Goal: Transaction & Acquisition: Purchase product/service

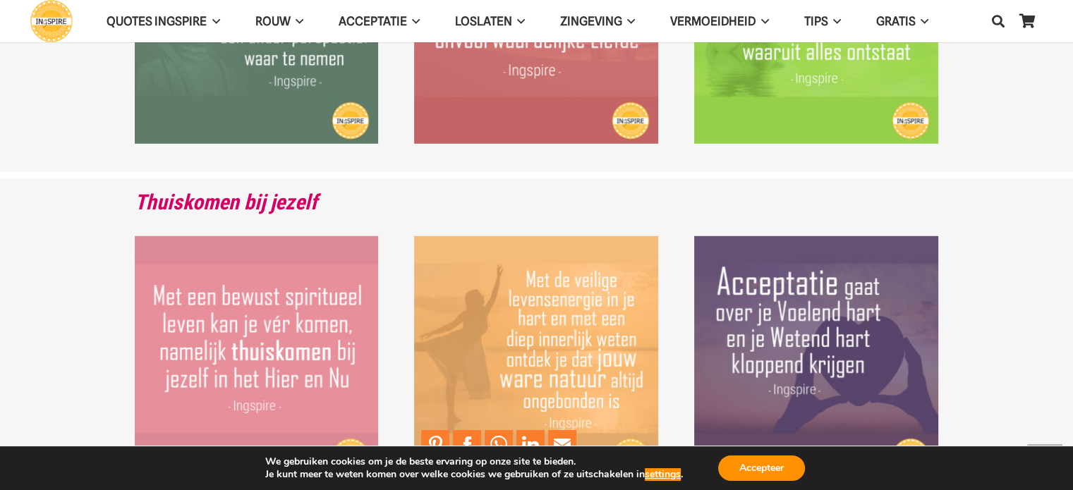
scroll to position [3931, 0]
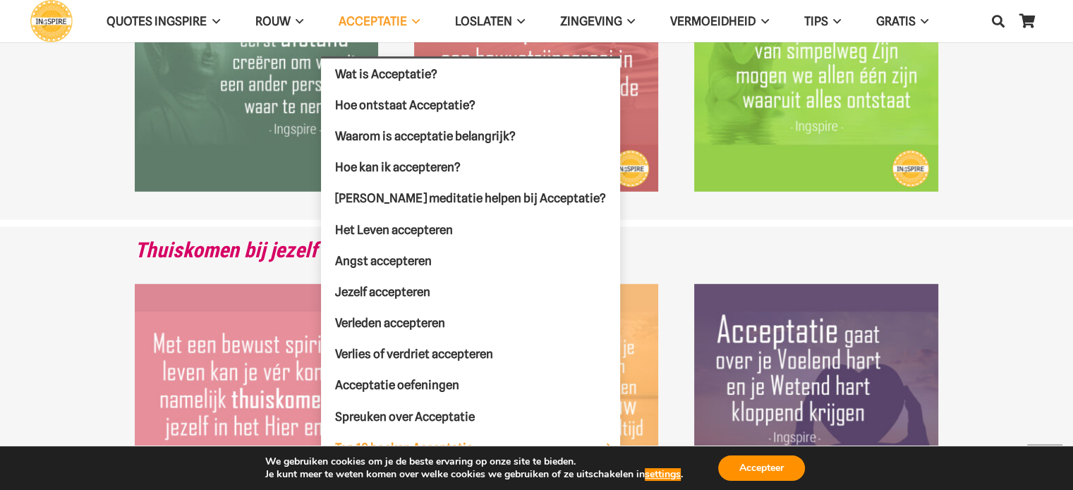
click at [598, 437] on span "Top 10 boeken Acceptatie Menu" at bounding box center [609, 448] width 23 height 30
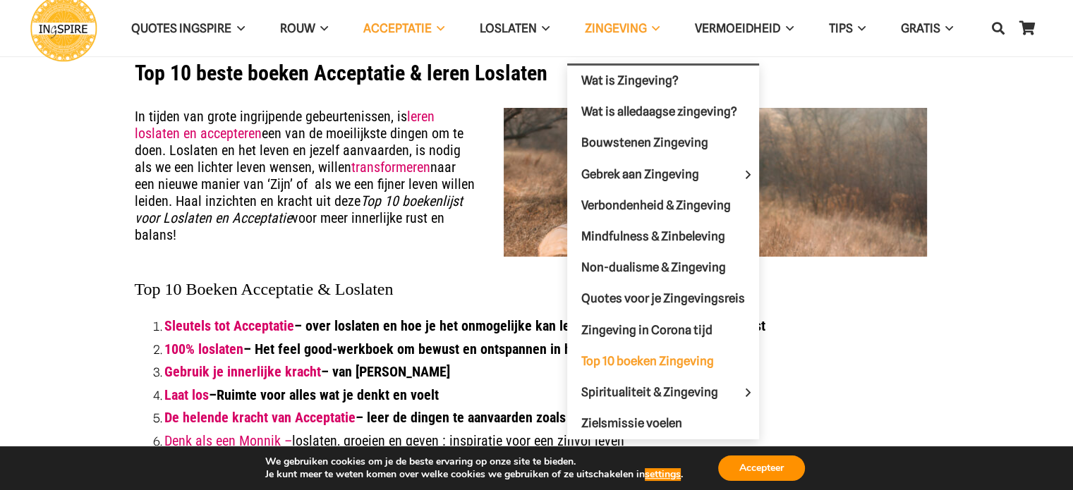
click at [649, 354] on span "Top 10 boeken Zingeving" at bounding box center [648, 361] width 133 height 14
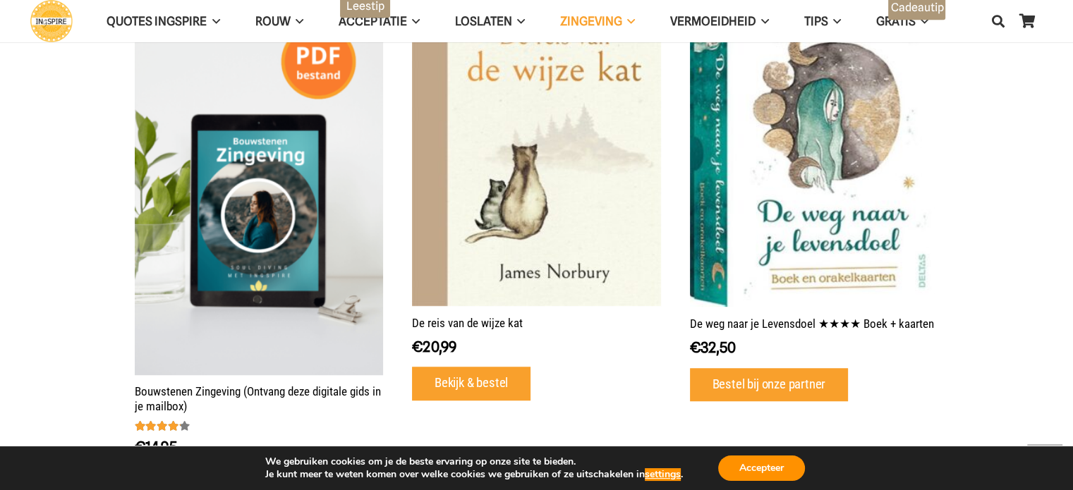
scroll to position [635, 0]
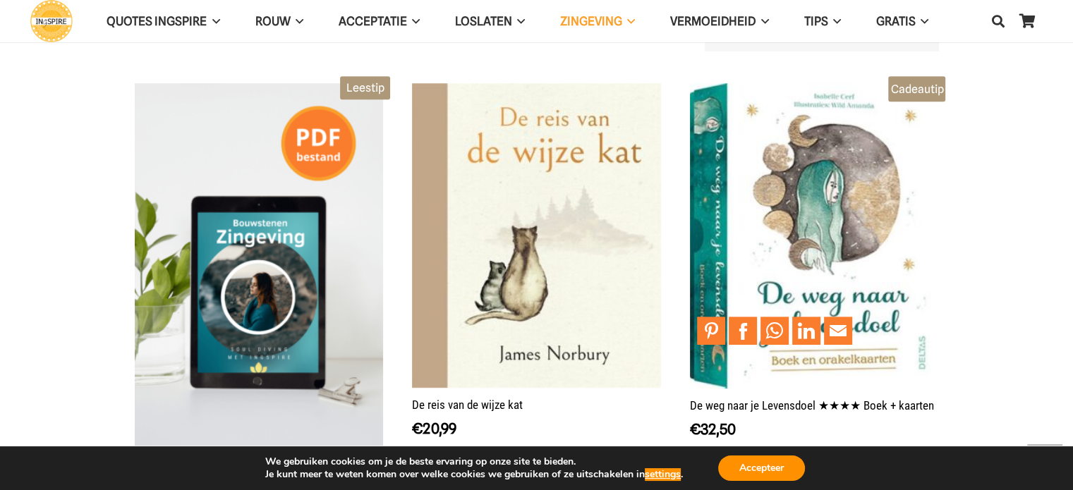
click at [811, 214] on img at bounding box center [814, 236] width 249 height 306
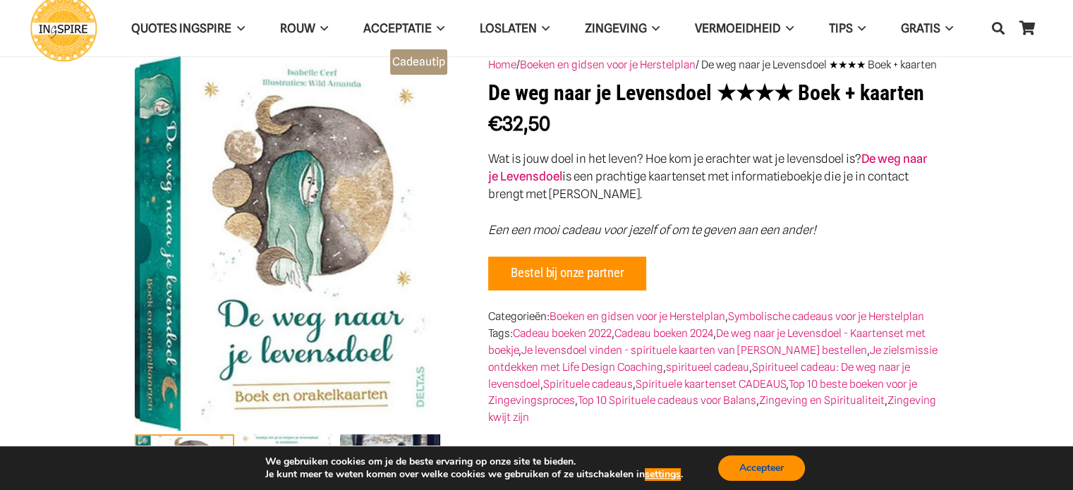
click at [760, 461] on button "Accepteer" at bounding box center [761, 468] width 87 height 25
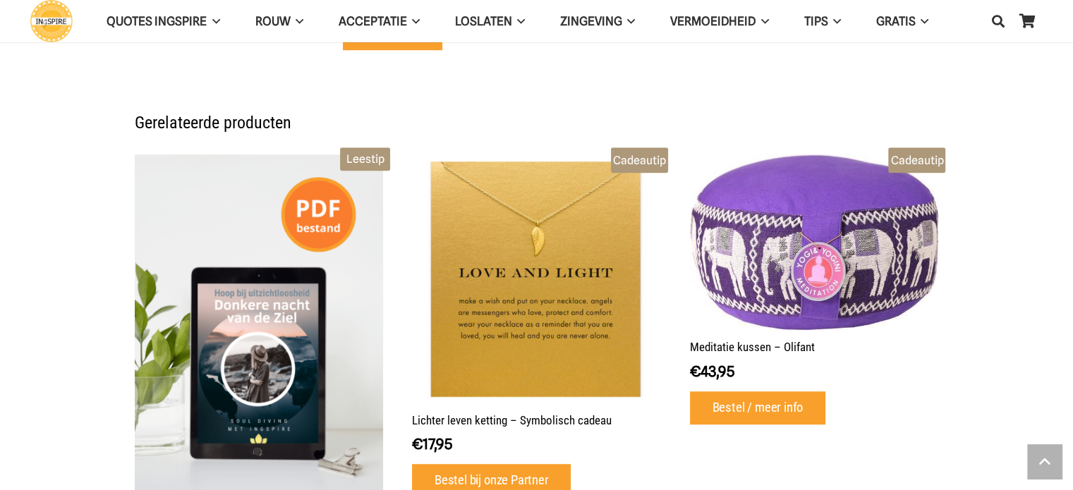
scroll to position [1423, 0]
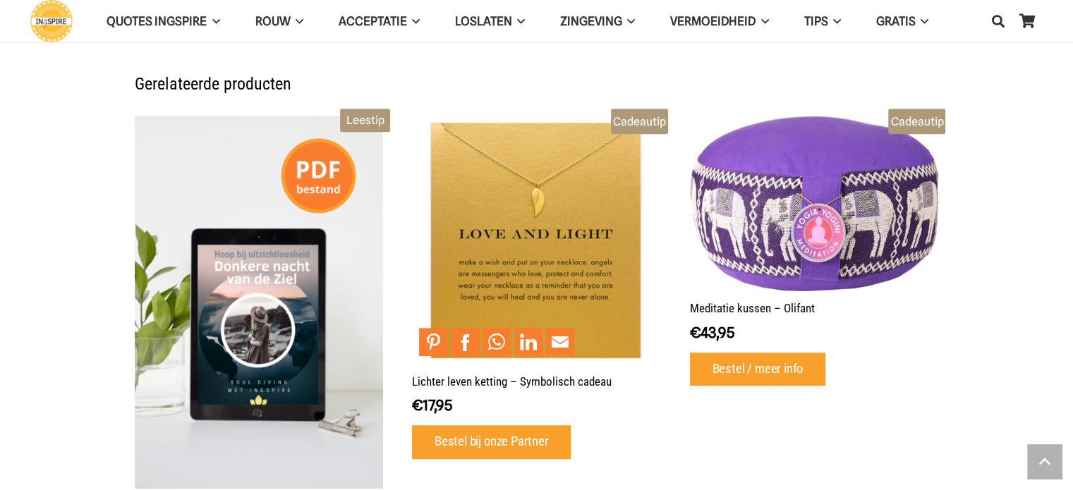
click at [548, 272] on img at bounding box center [536, 240] width 249 height 249
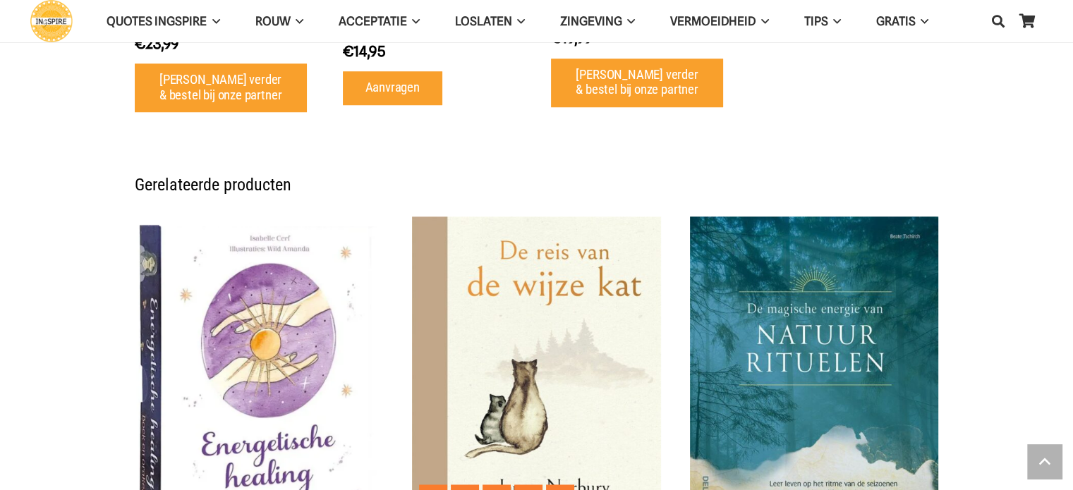
scroll to position [1129, 0]
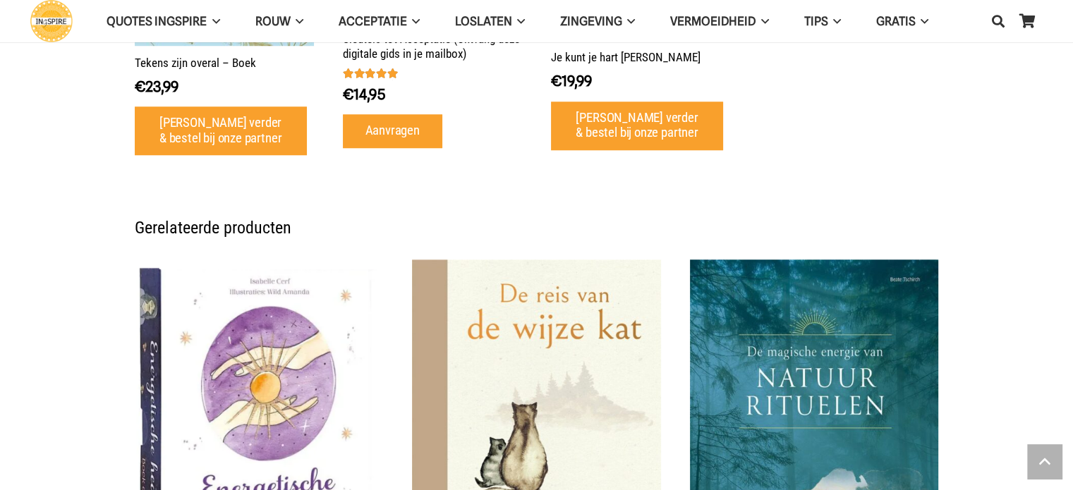
click at [269, 349] on img at bounding box center [259, 432] width 249 height 344
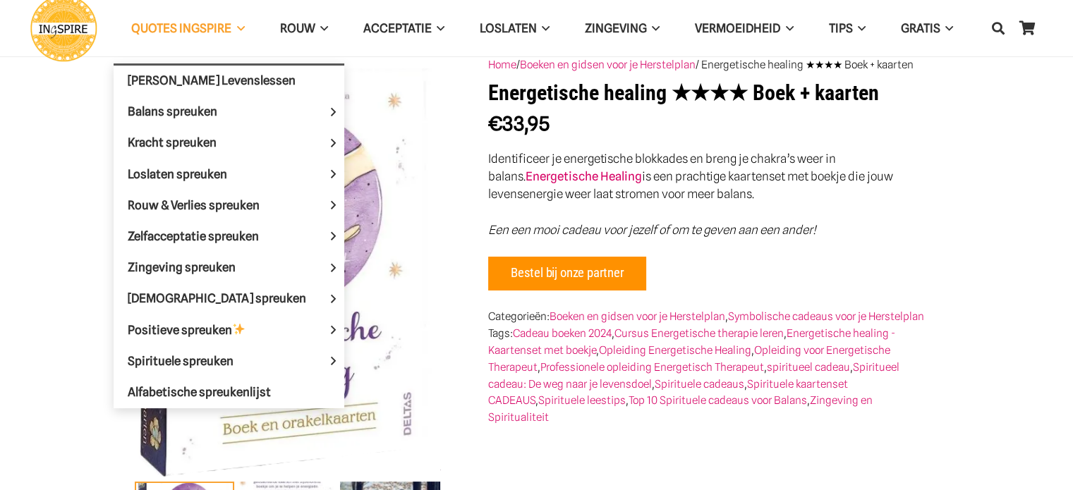
click at [237, 26] on span "QUOTES INGSPIRE Menu" at bounding box center [237, 28] width 13 height 35
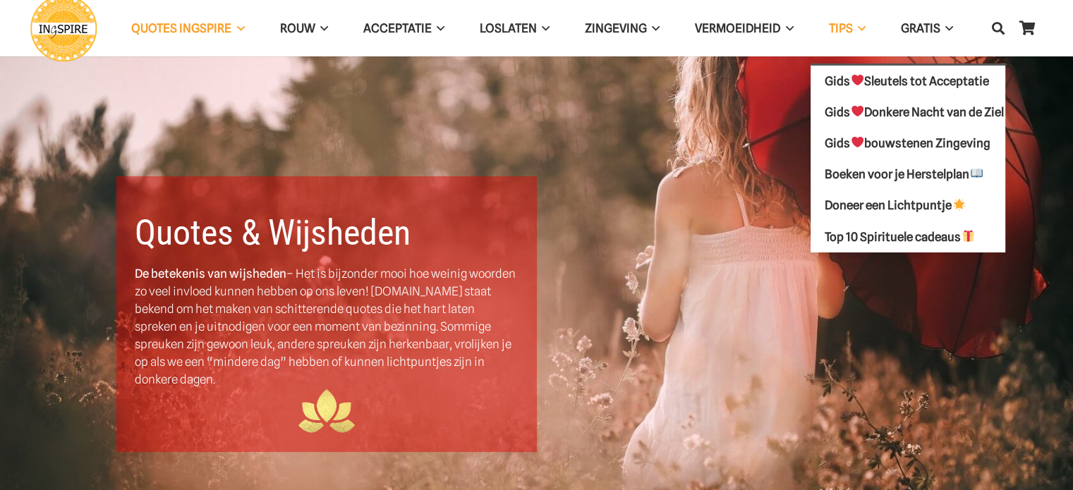
click at [858, 29] on span "TIPS Menu" at bounding box center [859, 28] width 13 height 35
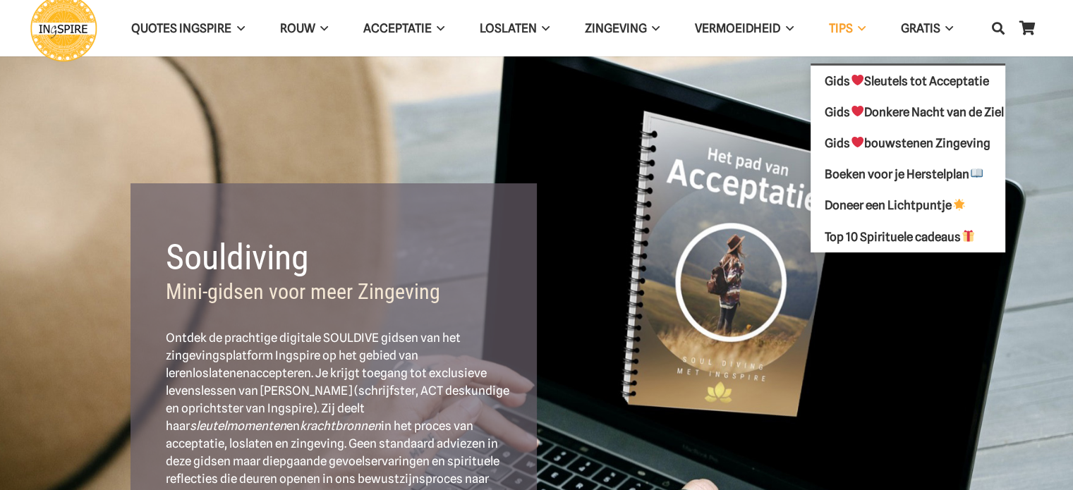
click at [864, 22] on link "TIPS" at bounding box center [847, 29] width 72 height 36
click at [883, 235] on span "Top 10 Spirituele cadeaus" at bounding box center [900, 236] width 150 height 14
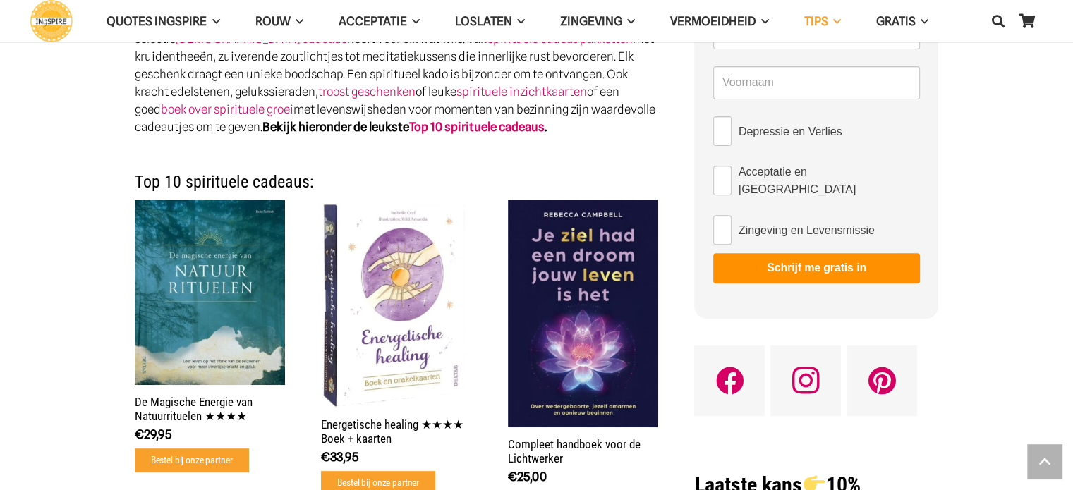
scroll to position [565, 0]
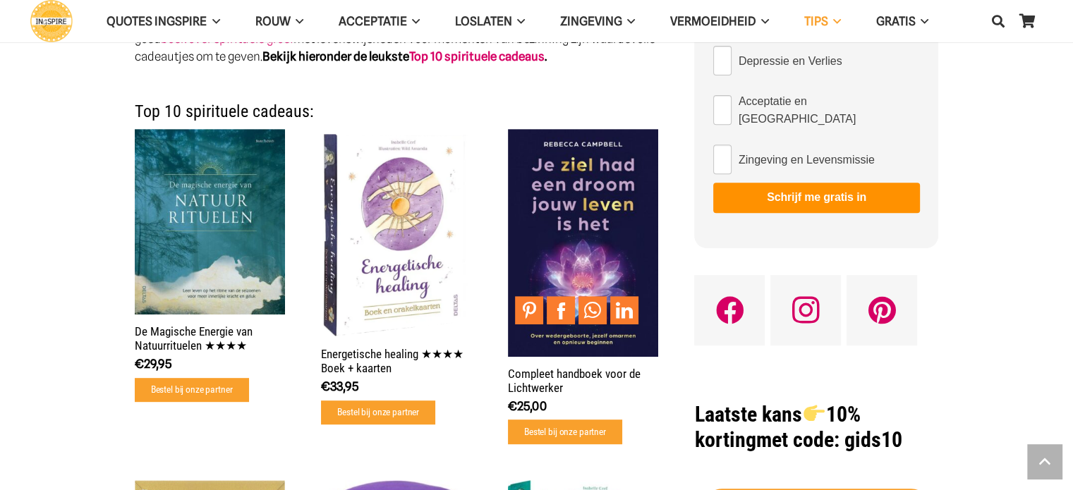
click at [589, 169] on img "Compleet handboek voor de Lichtwerker" at bounding box center [583, 243] width 151 height 228
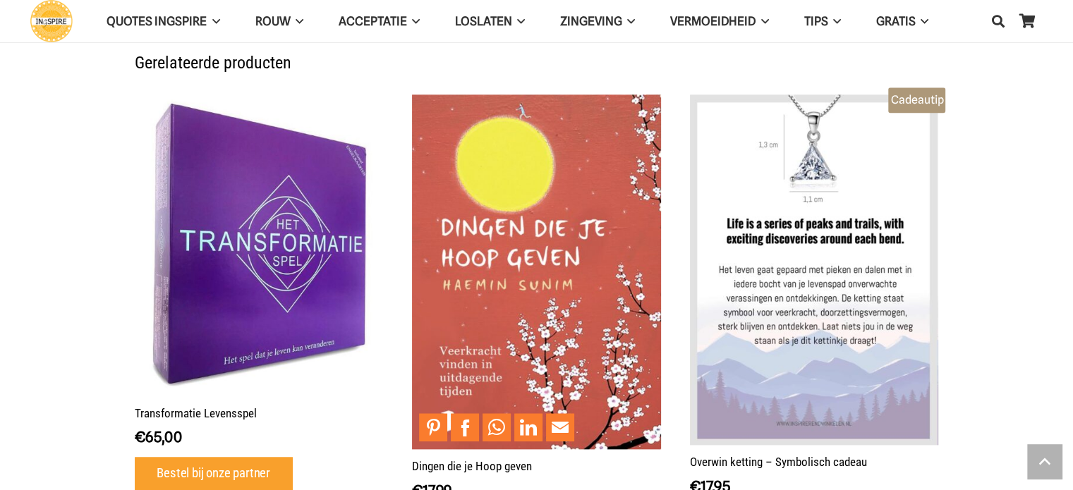
scroll to position [1553, 0]
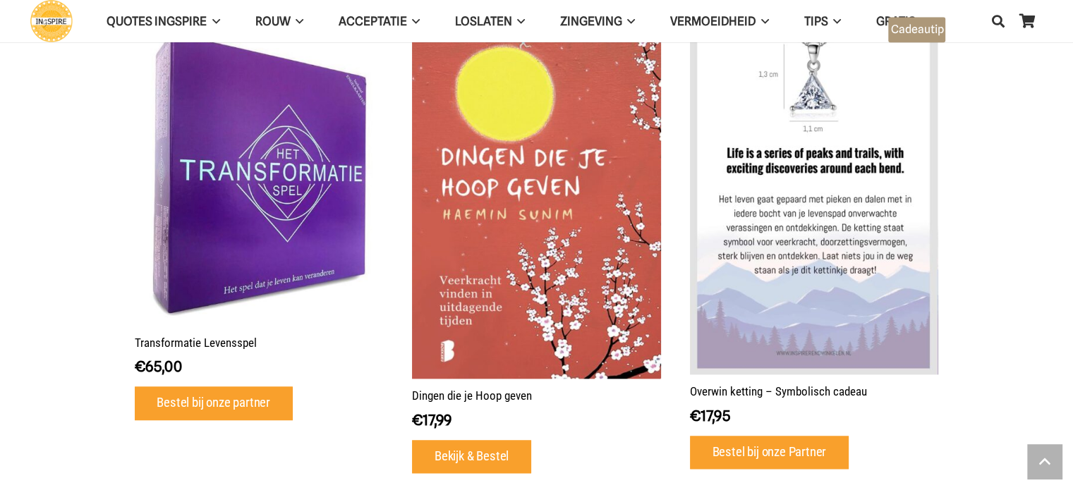
click at [221, 336] on h2 "Transformatie Levensspel" at bounding box center [259, 343] width 249 height 14
click at [213, 404] on icon "Bestel bij onze partner" at bounding box center [214, 404] width 24 height 24
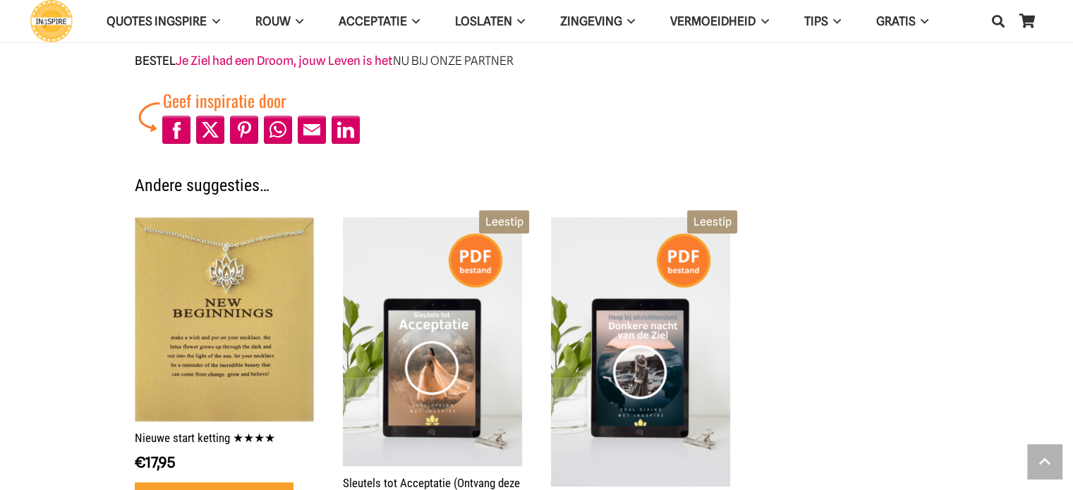
scroll to position [917, 0]
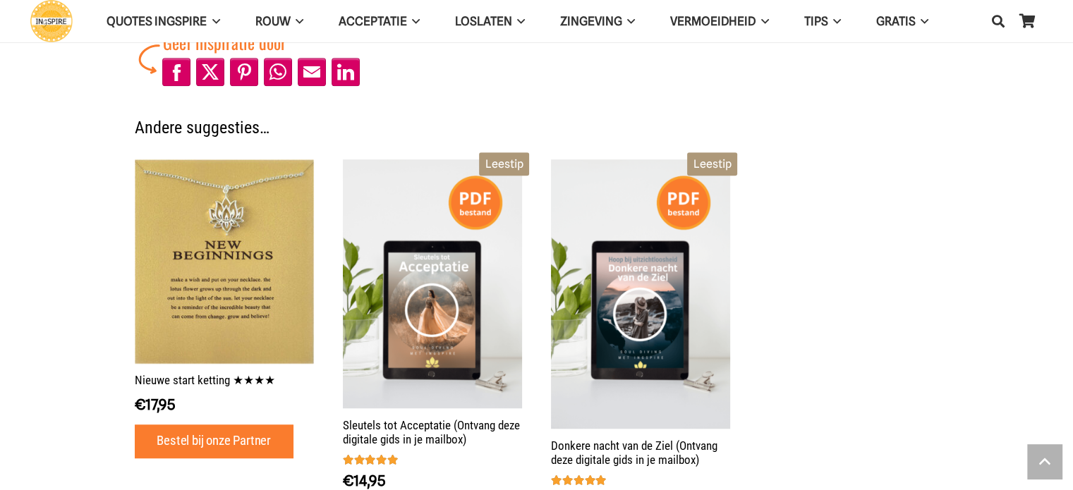
click at [202, 436] on icon "Bestel bij onze Partner" at bounding box center [214, 442] width 24 height 24
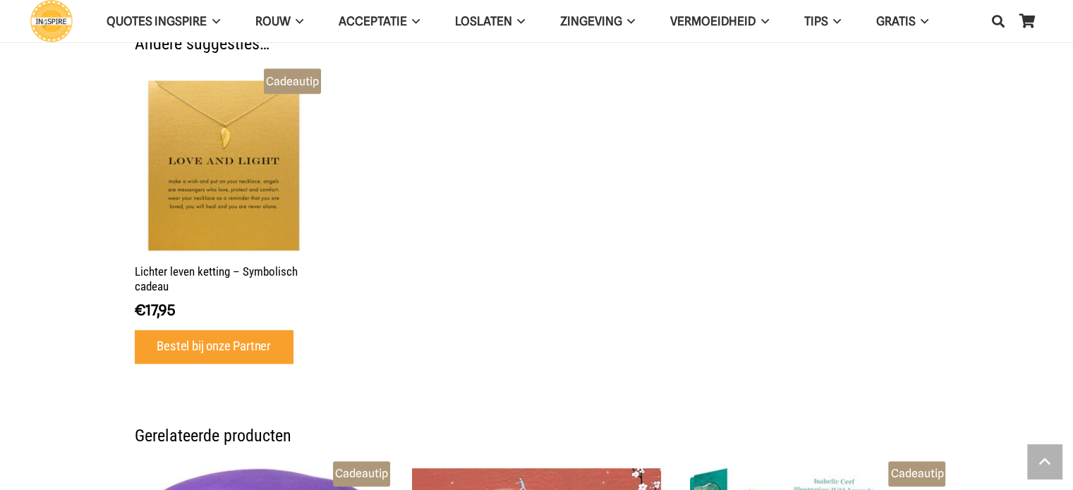
scroll to position [917, 0]
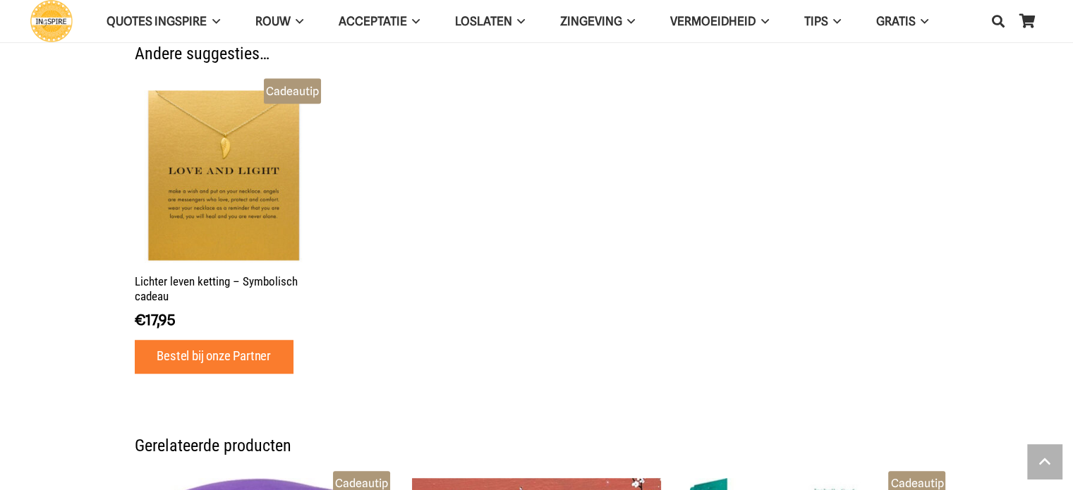
click at [203, 351] on icon "Bestel bij onze Partner" at bounding box center [214, 357] width 24 height 24
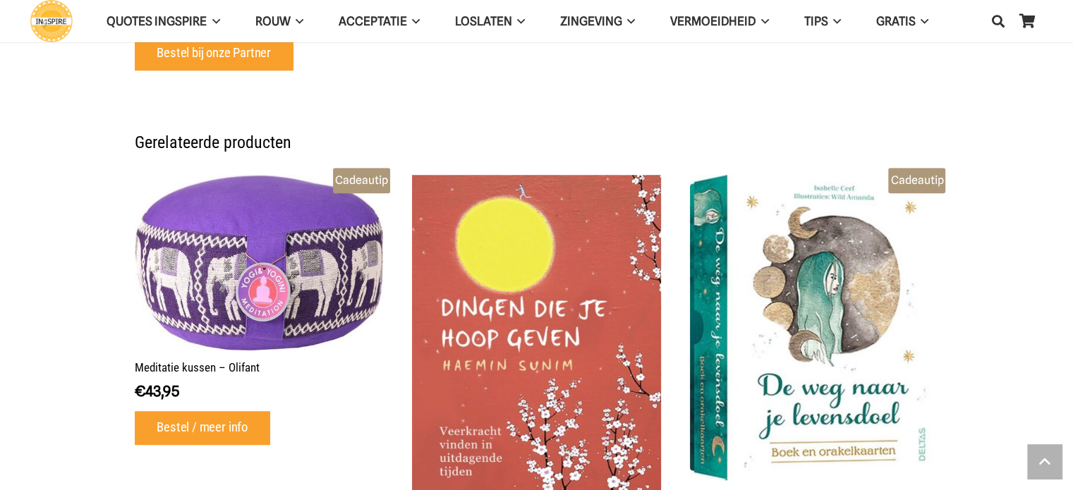
scroll to position [1270, 0]
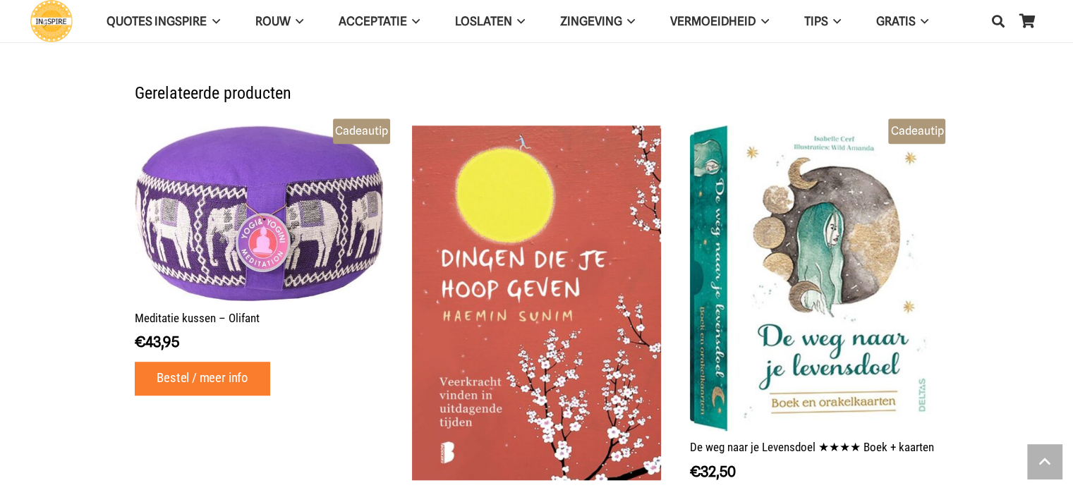
click at [212, 378] on icon "Bestel / meer info" at bounding box center [203, 379] width 24 height 24
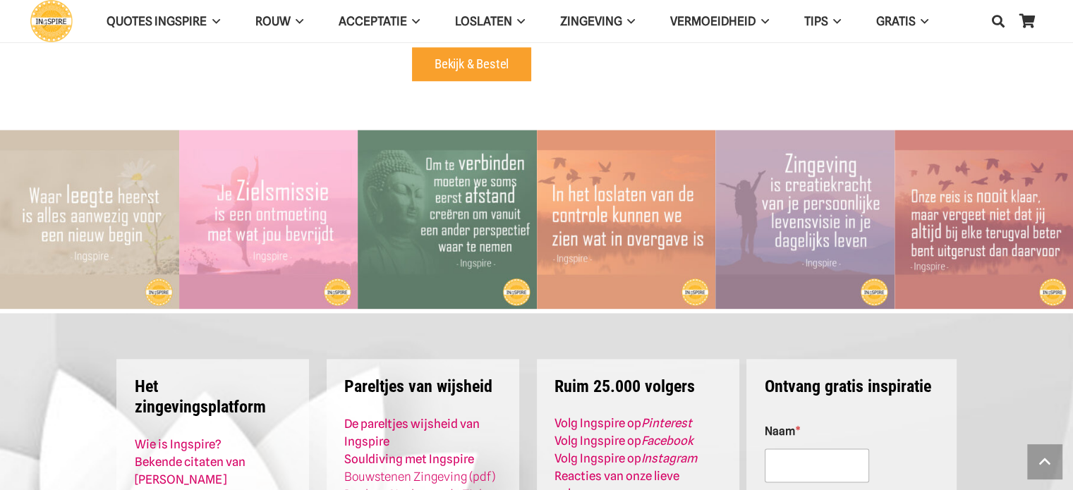
scroll to position [1553, 0]
